Goal: Information Seeking & Learning: Learn about a topic

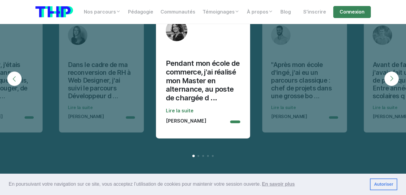
scroll to position [1938, 0]
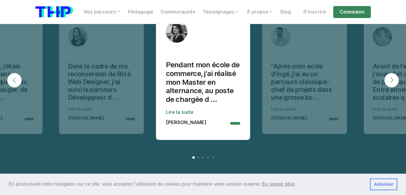
click at [277, 116] on p "Sébastien Rombaut" at bounding box center [289, 118] width 37 height 5
click at [392, 76] on button "Next" at bounding box center [391, 80] width 14 height 14
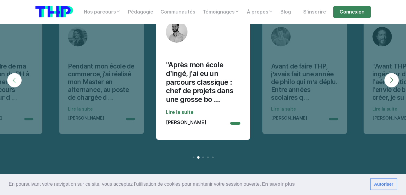
click at [392, 76] on button "Next" at bounding box center [391, 80] width 14 height 14
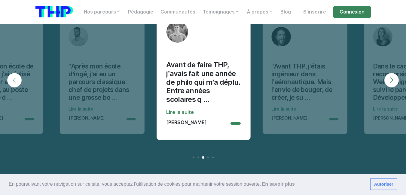
click at [392, 76] on button "Next" at bounding box center [391, 80] width 14 height 14
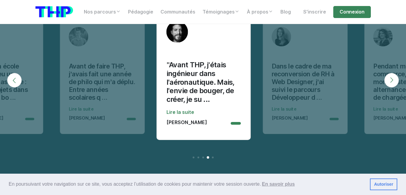
click at [392, 76] on button "Next" at bounding box center [391, 80] width 14 height 14
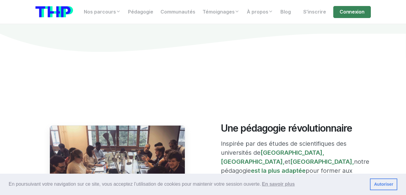
scroll to position [0, 0]
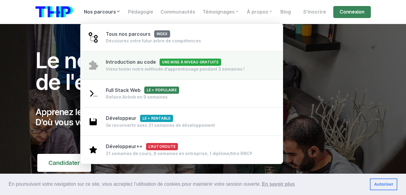
click at [145, 61] on span "Introduction au code Une mise à niveau gratuite" at bounding box center [163, 62] width 115 height 6
